Goal: Check status: Check status

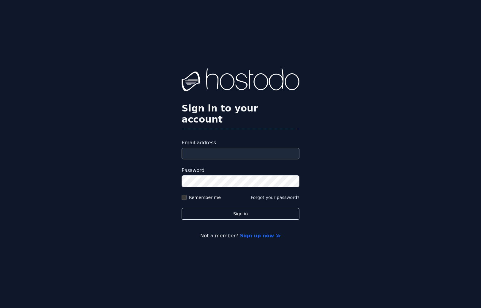
click at [261, 154] on form "Email address Password Remember me Forgot your password? Sign in" at bounding box center [241, 179] width 118 height 81
click at [262, 152] on input "Email address" at bounding box center [241, 154] width 118 height 12
type input "**********"
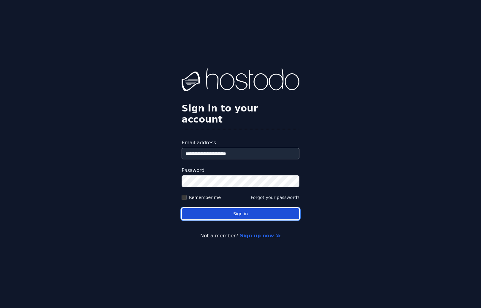
click at [225, 209] on button "Sign in" at bounding box center [241, 214] width 118 height 12
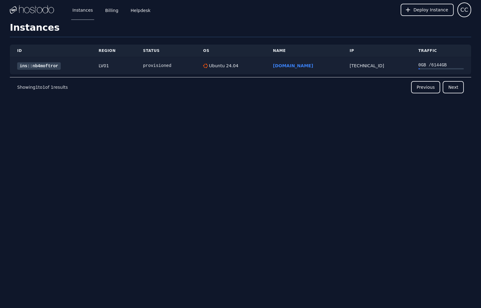
click at [427, 63] on div "0 GB / 6144 GB" at bounding box center [440, 65] width 45 height 6
click at [47, 62] on link "ins::nb4moftror" at bounding box center [39, 65] width 44 height 7
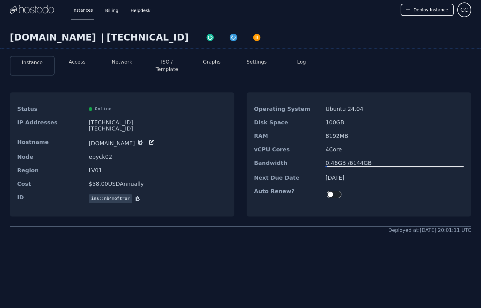
drag, startPoint x: 42, startPoint y: 179, endPoint x: 50, endPoint y: 174, distance: 8.8
click at [42, 181] on dt "Cost" at bounding box center [50, 184] width 67 height 6
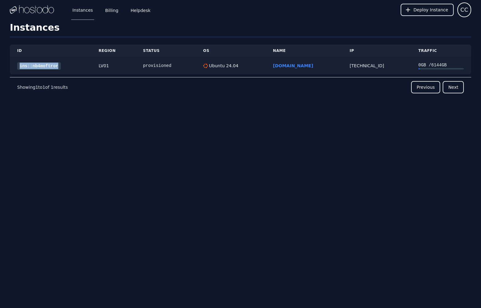
copy link "ins::nb4moftror"
drag, startPoint x: 65, startPoint y: 66, endPoint x: 12, endPoint y: 64, distance: 53.7
click at [12, 64] on td "ins::nb4moftror" at bounding box center [50, 65] width 81 height 17
